Goal: Transaction & Acquisition: Purchase product/service

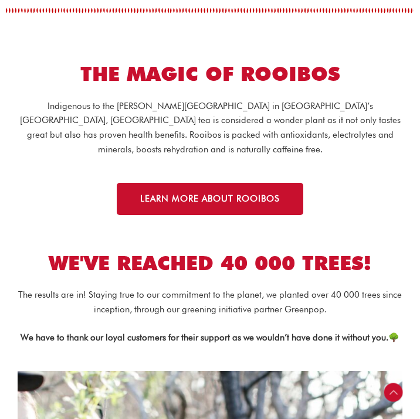
scroll to position [1586, 0]
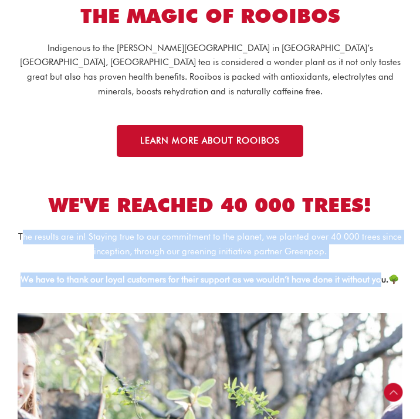
drag, startPoint x: 22, startPoint y: 221, endPoint x: 383, endPoint y: 267, distance: 364.0
click at [383, 267] on div "The results are in! Staying true to our commitment to the planet, we planted ov…" at bounding box center [210, 258] width 384 height 57
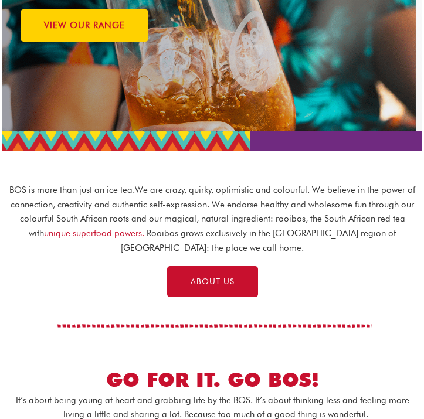
scroll to position [0, 0]
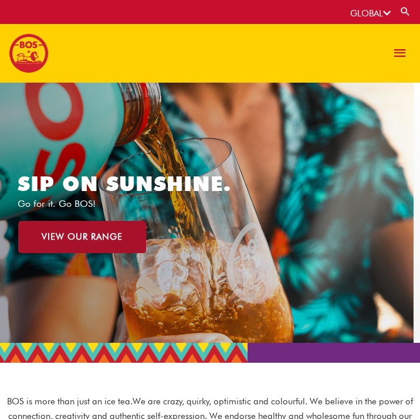
click at [118, 243] on link "VIEW OUR RANGE" at bounding box center [82, 237] width 128 height 32
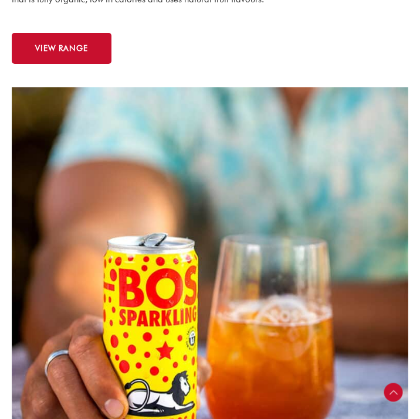
scroll to position [528, 0]
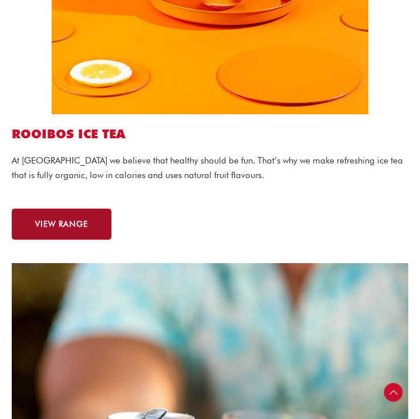
click at [73, 222] on span "VIEW RANGE" at bounding box center [61, 224] width 53 height 8
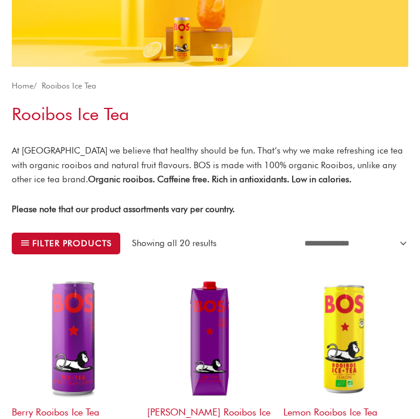
scroll to position [117, 0]
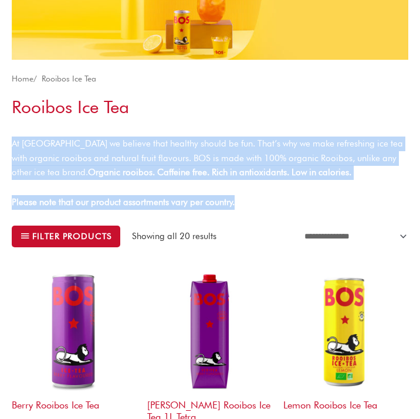
drag, startPoint x: 13, startPoint y: 146, endPoint x: 377, endPoint y: 205, distance: 368.2
click at [377, 205] on div "At BOS we believe that healthy should be fun. That’s why we make refreshing ice…" at bounding box center [210, 173] width 396 height 73
click at [366, 198] on p "Please note that our product assortments vary per country." at bounding box center [210, 202] width 396 height 15
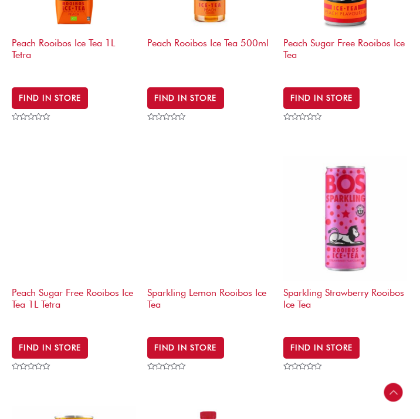
scroll to position [1583, 0]
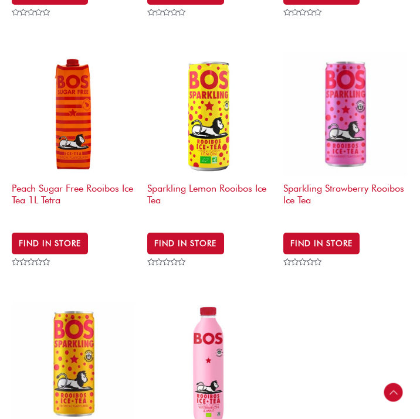
click at [215, 111] on img at bounding box center [209, 114] width 124 height 124
click at [192, 176] on h2 "Sparkling Lemon Rooibos Ice Tea" at bounding box center [209, 196] width 124 height 41
click at [211, 122] on img at bounding box center [209, 114] width 124 height 124
click at [214, 113] on img at bounding box center [209, 114] width 124 height 124
click at [196, 176] on h2 "Sparkling Lemon Rooibos Ice Tea" at bounding box center [209, 196] width 124 height 41
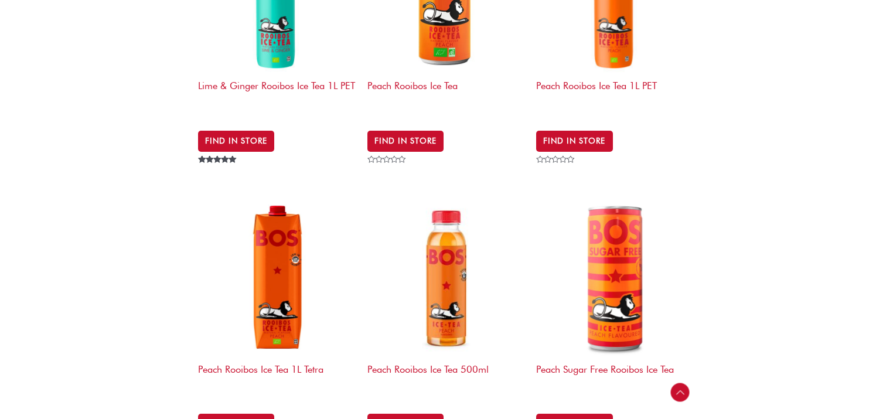
scroll to position [1318, 0]
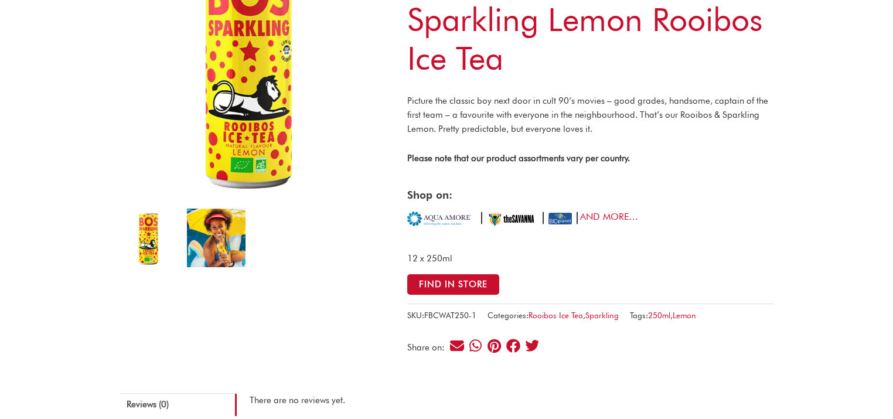
click at [211, 244] on img at bounding box center [216, 238] width 59 height 59
